Goal: Find specific page/section: Find specific page/section

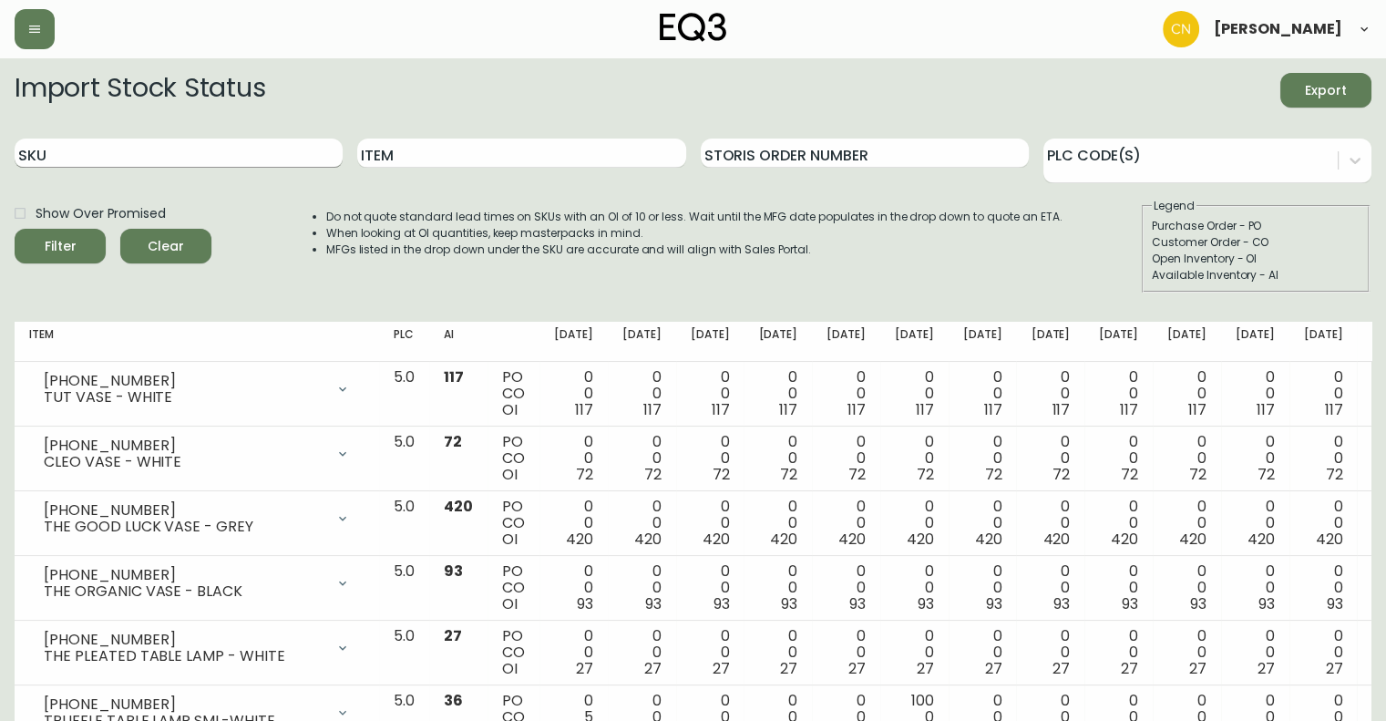
click at [213, 159] on input "SKU" at bounding box center [179, 152] width 328 height 29
drag, startPoint x: 401, startPoint y: 155, endPoint x: 392, endPoint y: 162, distance: 11.7
click at [396, 159] on input "Item" at bounding box center [521, 152] width 328 height 29
click at [15, 229] on button "Filter" at bounding box center [60, 246] width 91 height 35
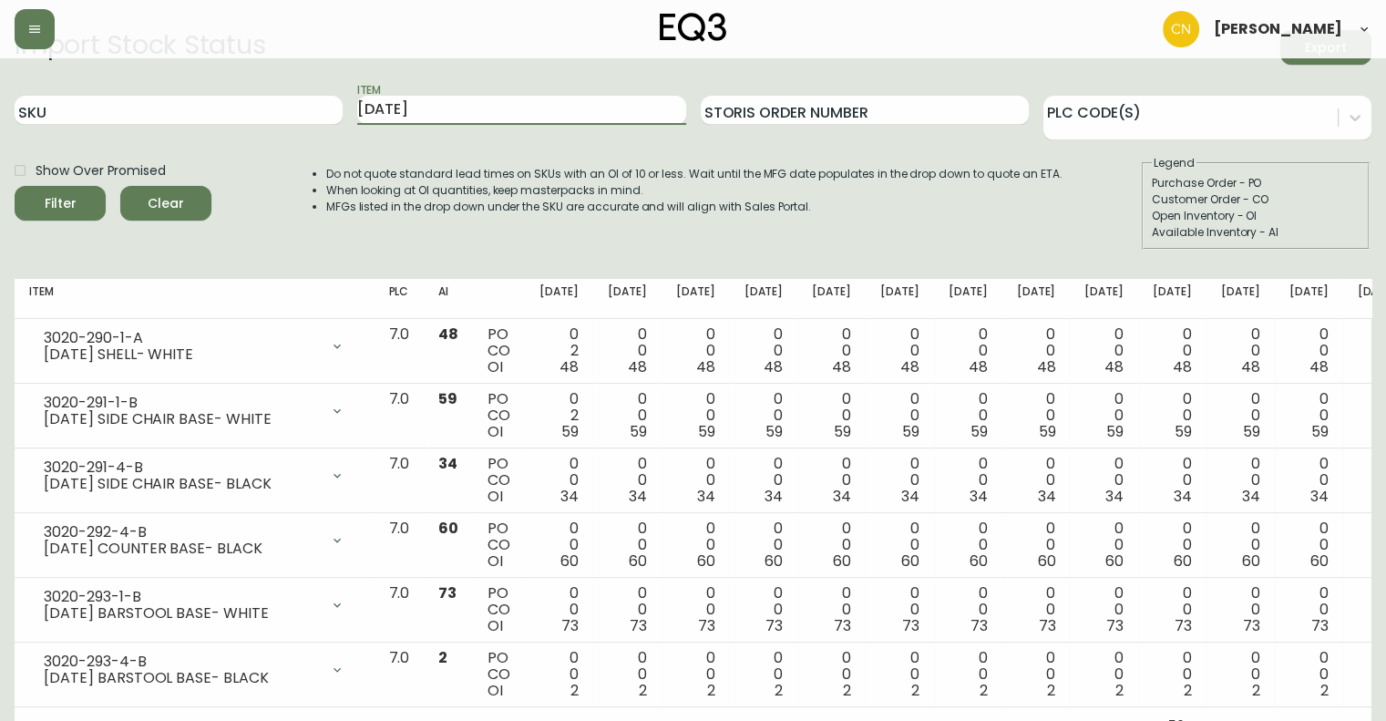
scroll to position [67, 0]
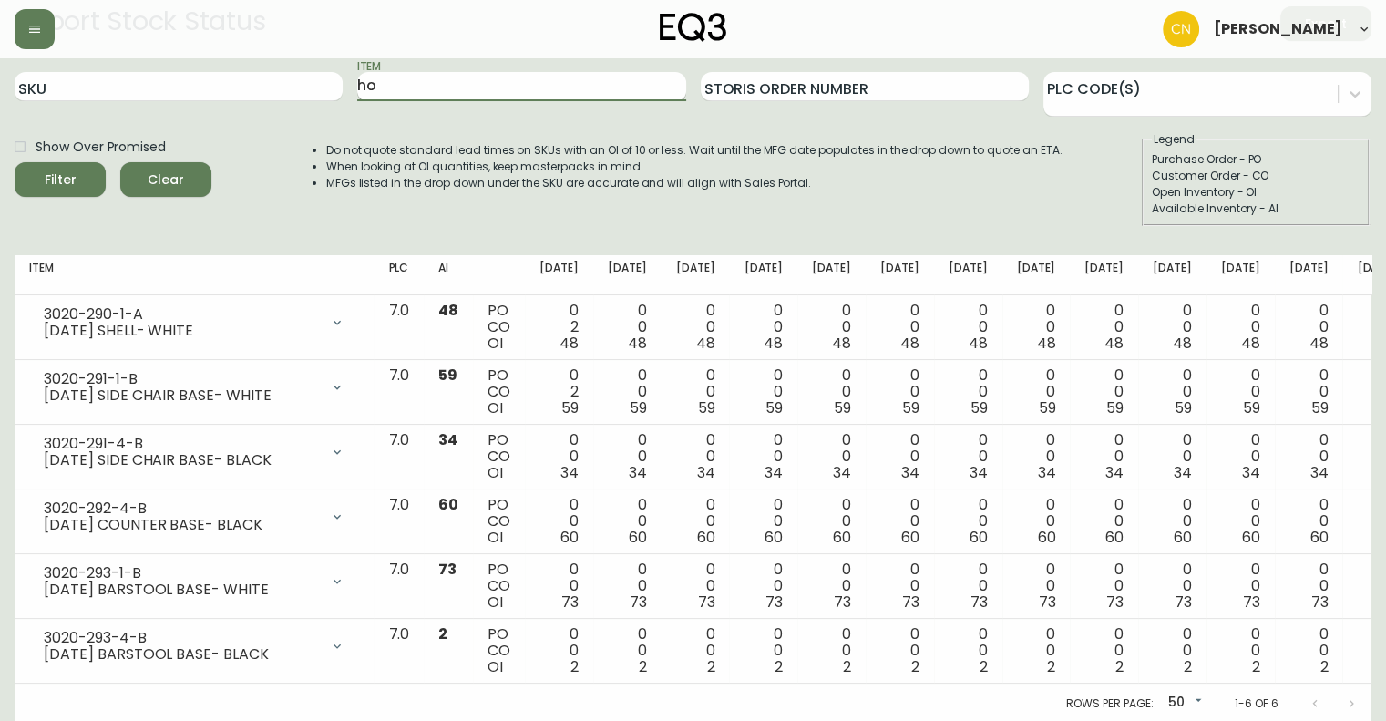
type input "h"
click at [15, 162] on button "Filter" at bounding box center [60, 179] width 91 height 35
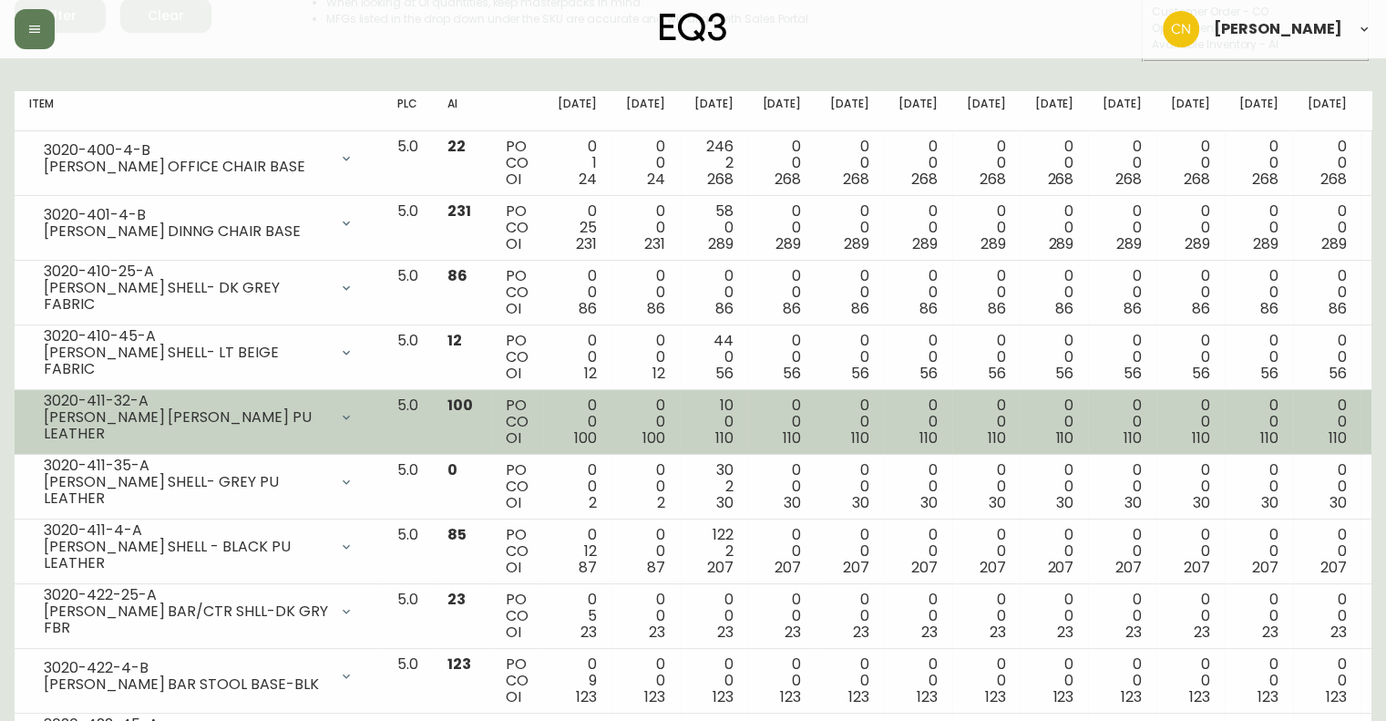
scroll to position [0, 0]
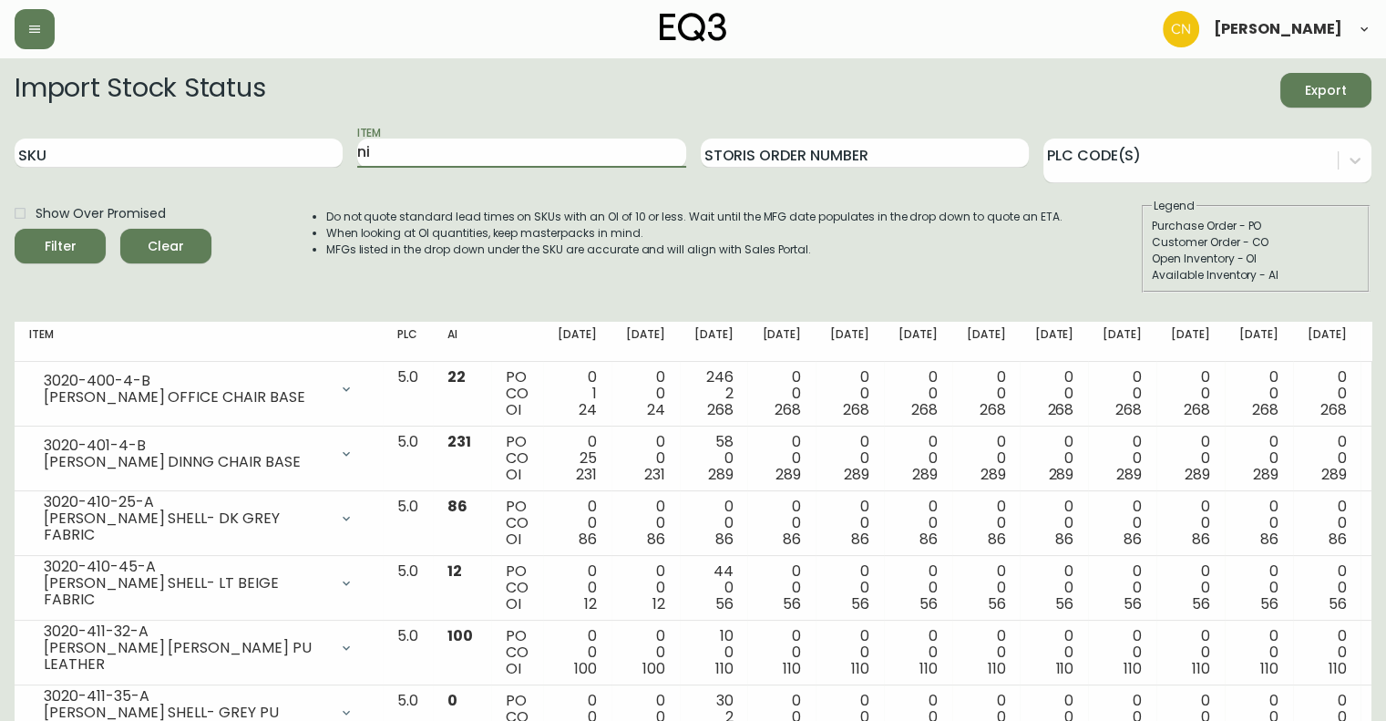
type input "n"
type input "[PERSON_NAME]"
click at [15, 229] on button "Filter" at bounding box center [60, 246] width 91 height 35
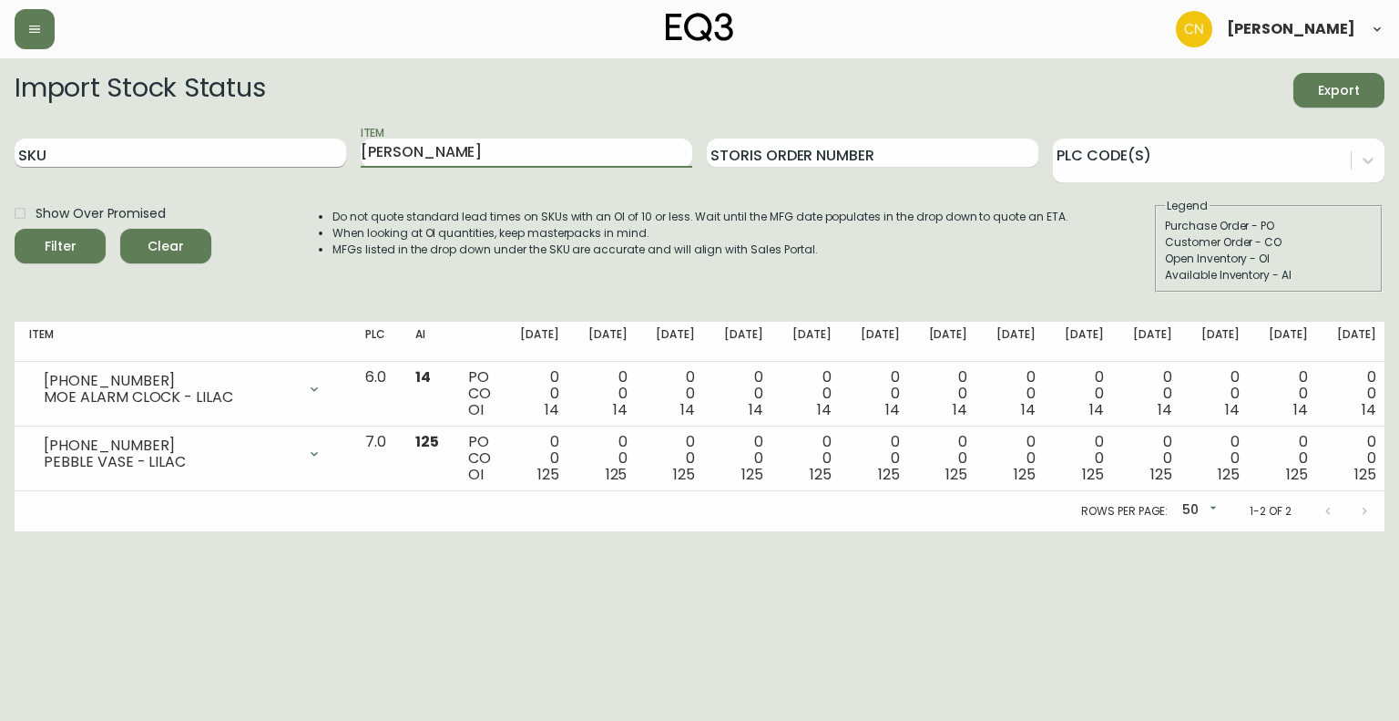
drag, startPoint x: 416, startPoint y: 152, endPoint x: 301, endPoint y: 167, distance: 116.6
click at [301, 167] on div "SKU Item [PERSON_NAME] Storis Order Number PLC Code(s)" at bounding box center [700, 153] width 1370 height 59
click at [15, 229] on button "Filter" at bounding box center [60, 246] width 91 height 35
drag, startPoint x: 397, startPoint y: 152, endPoint x: 311, endPoint y: 163, distance: 87.2
click at [311, 163] on div "SKU Item [PERSON_NAME] Storis Order Number PLC Code(s)" at bounding box center [700, 153] width 1370 height 59
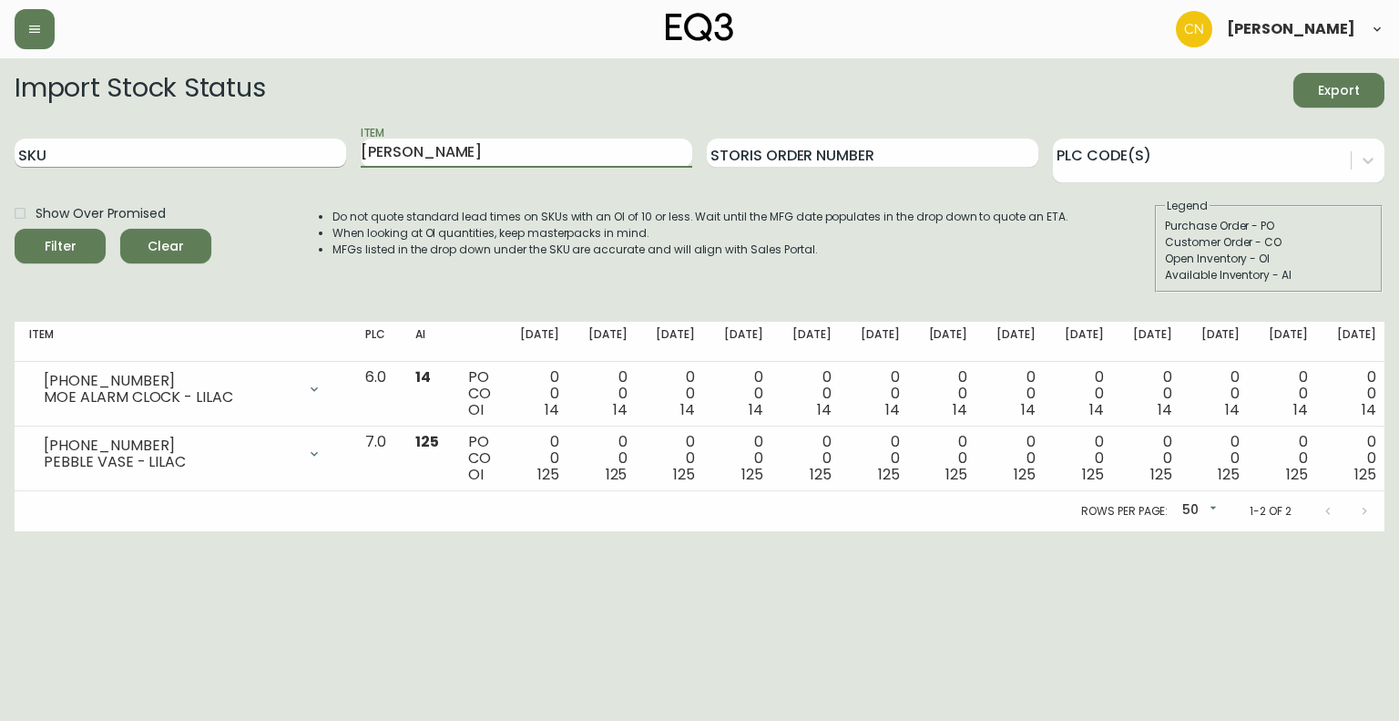
type input "[PERSON_NAME]"
click at [15, 229] on button "Filter" at bounding box center [60, 246] width 91 height 35
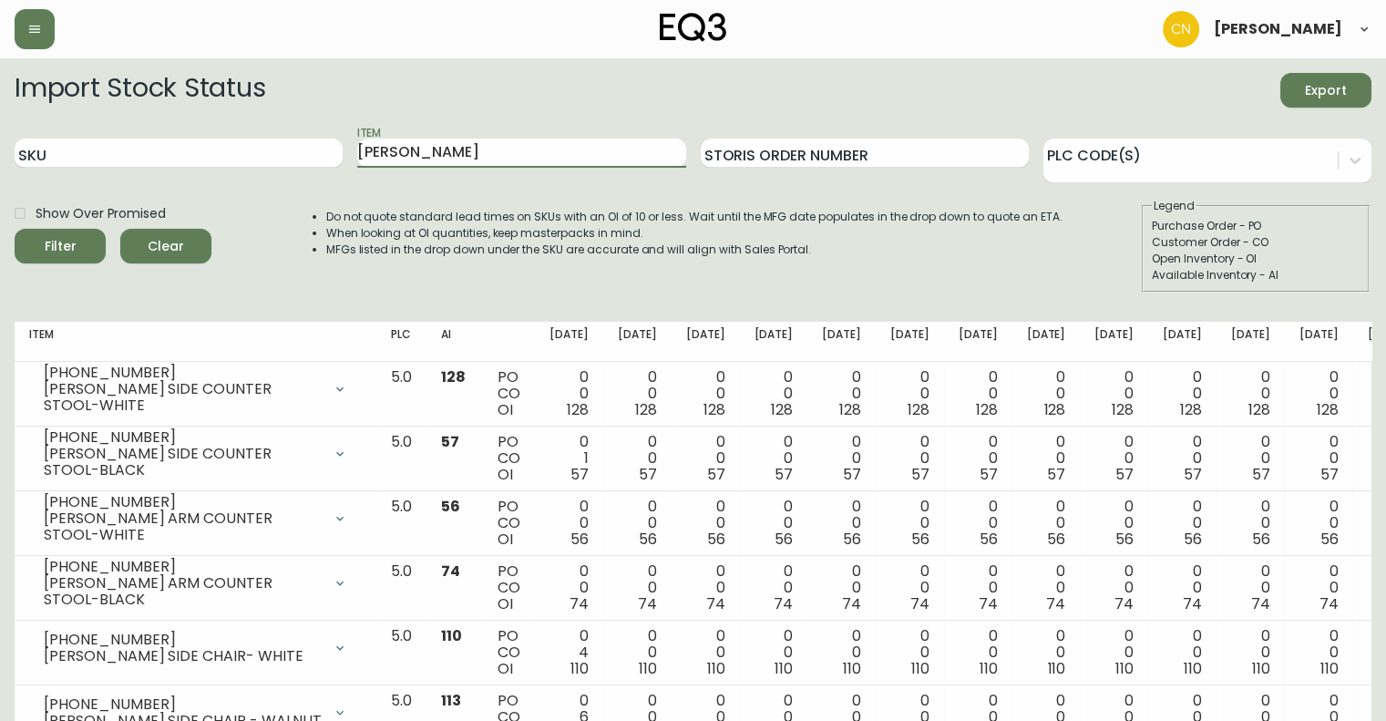
drag, startPoint x: 404, startPoint y: 150, endPoint x: 310, endPoint y: 170, distance: 96.8
click at [310, 170] on div "SKU Item [PERSON_NAME] Storis Order Number PLC Code(s)" at bounding box center [693, 153] width 1356 height 59
click at [15, 229] on button "Filter" at bounding box center [60, 246] width 91 height 35
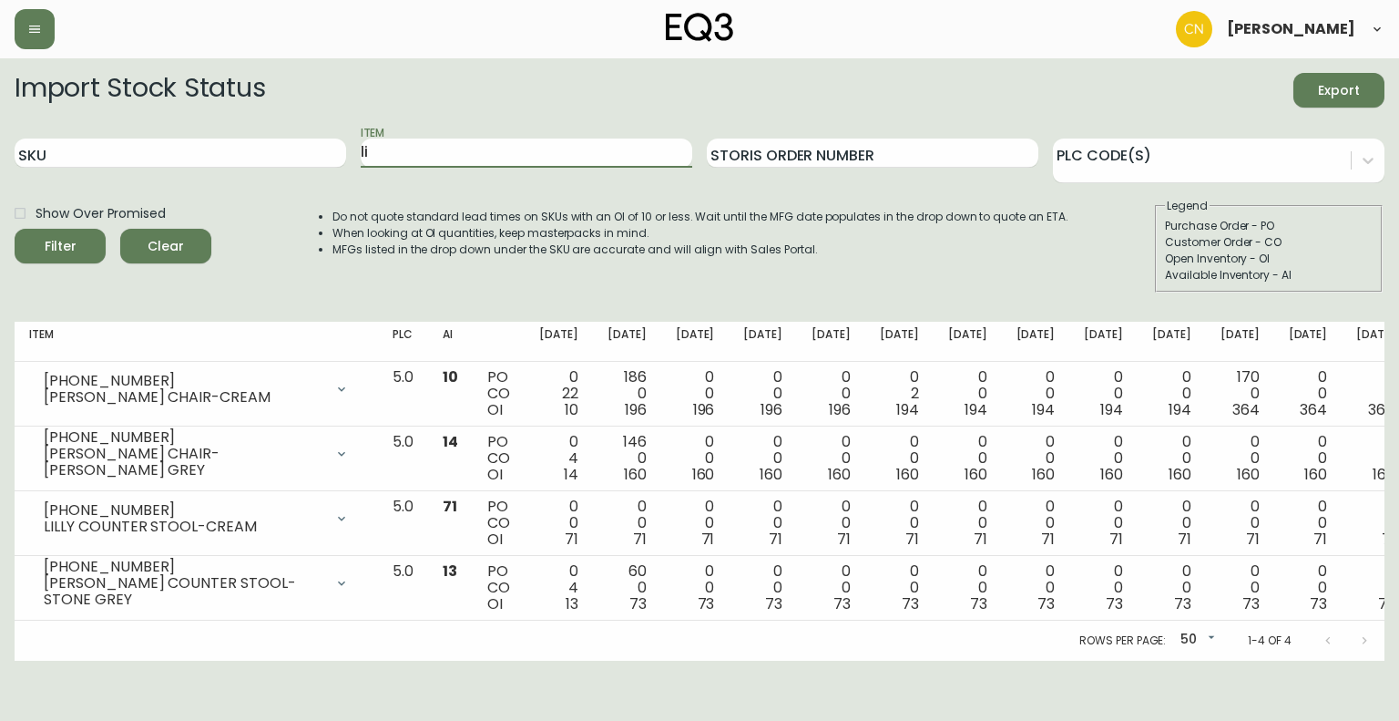
type input "l"
click at [391, 87] on div "Import Stock Status Export" at bounding box center [700, 90] width 1370 height 35
